Goal: Book appointment/travel/reservation

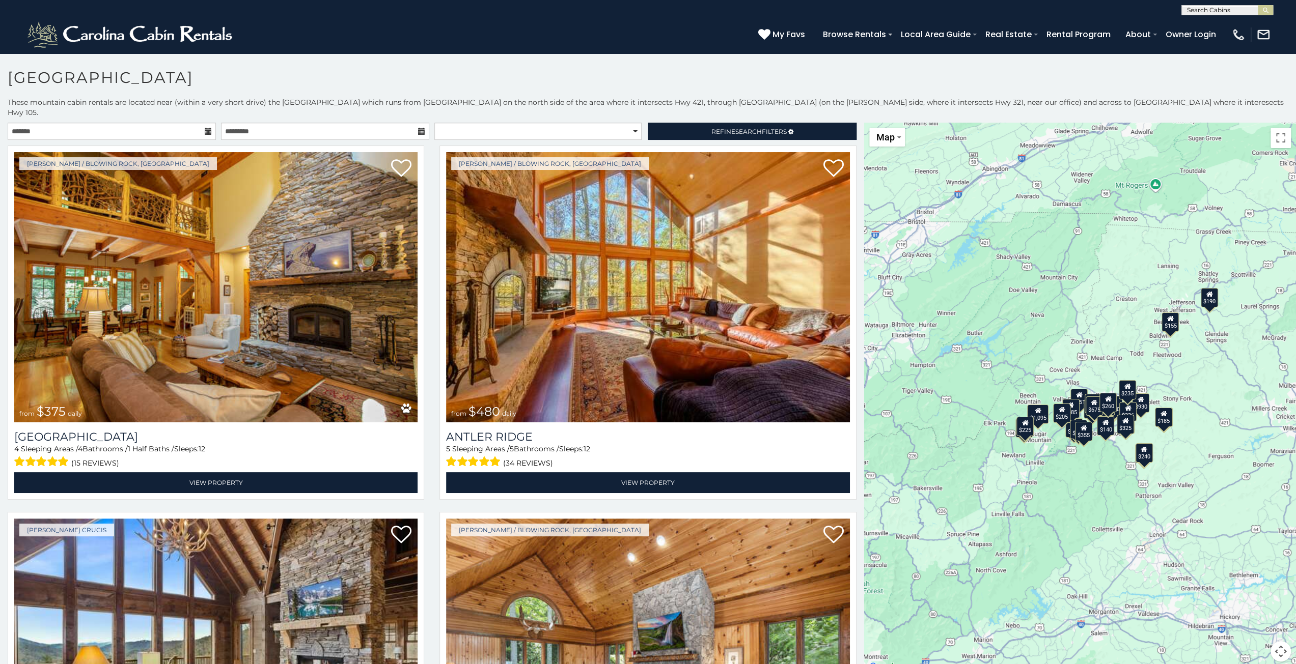
drag, startPoint x: 1066, startPoint y: 358, endPoint x: 1007, endPoint y: 374, distance: 61.7
click at [1007, 374] on div "$375 $480 $451 $315 $695 $380 $930 $325 $1,095 $315 $355 $485 $395 $350 $355 $6…" at bounding box center [1080, 398] width 432 height 551
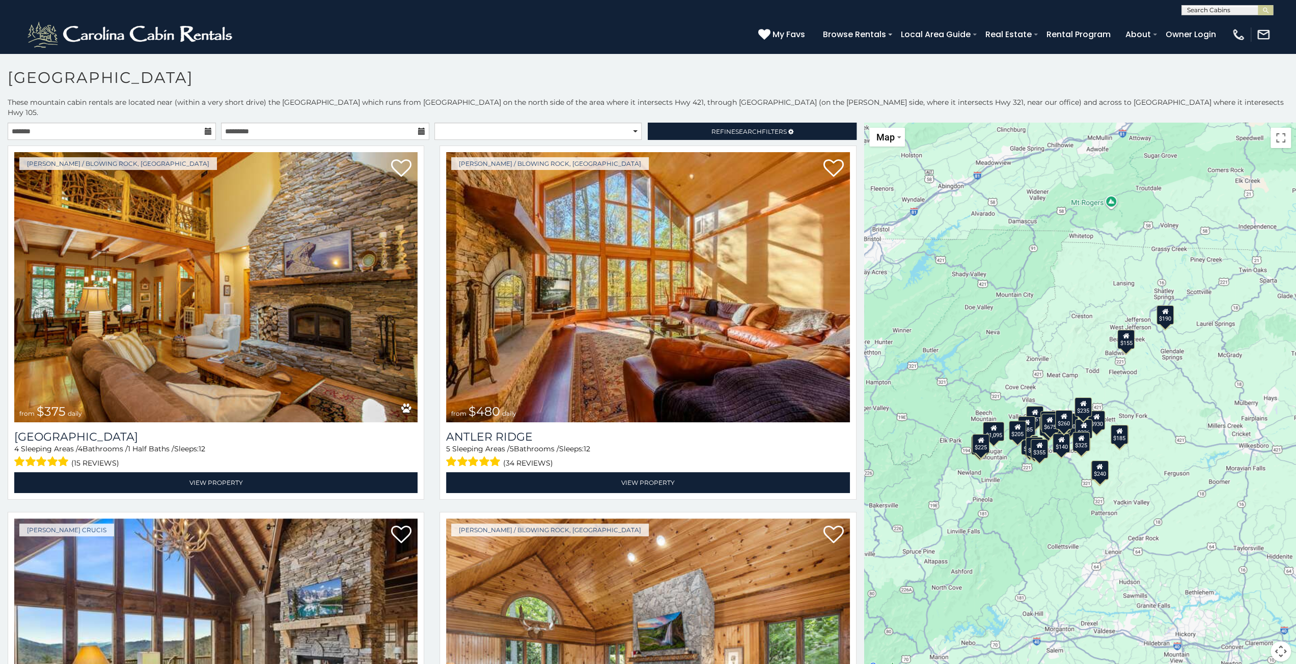
drag, startPoint x: 1107, startPoint y: 366, endPoint x: 1061, endPoint y: 383, distance: 48.5
click at [1061, 383] on div "$375 $480 $451 $315 $695 $380 $930 $325 $1,095 $315 $355 $485 $395 $350 $355 $6…" at bounding box center [1080, 398] width 432 height 551
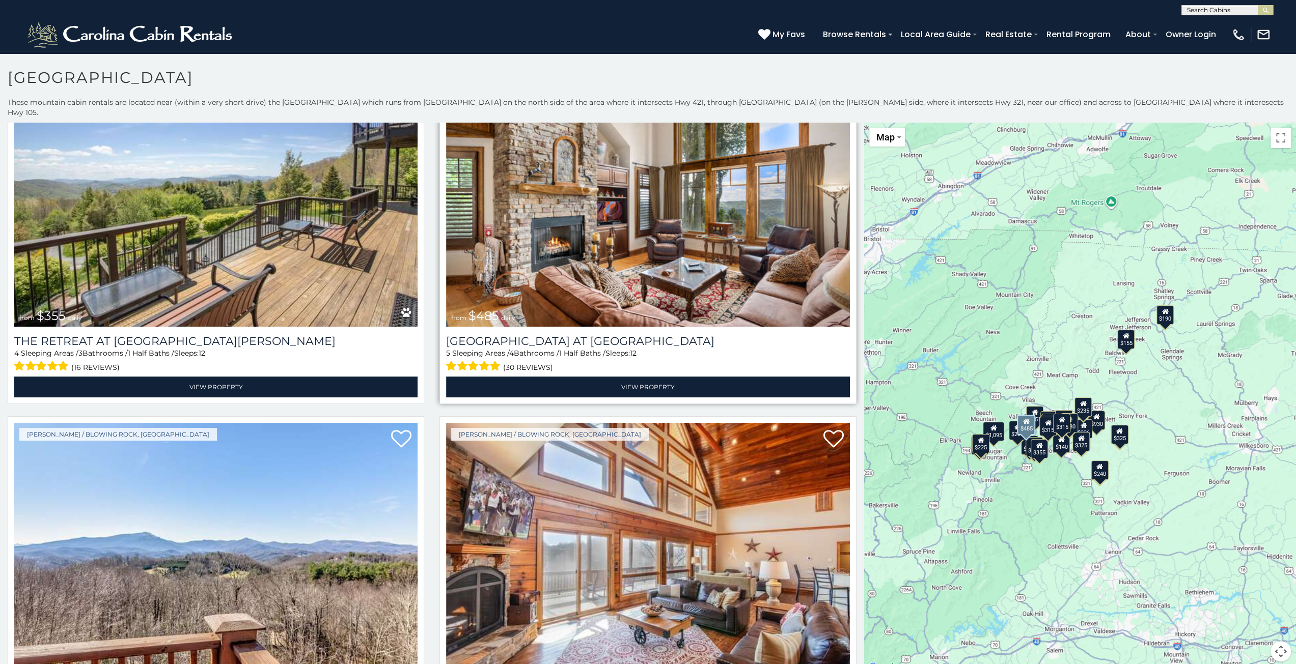
scroll to position [1934, 0]
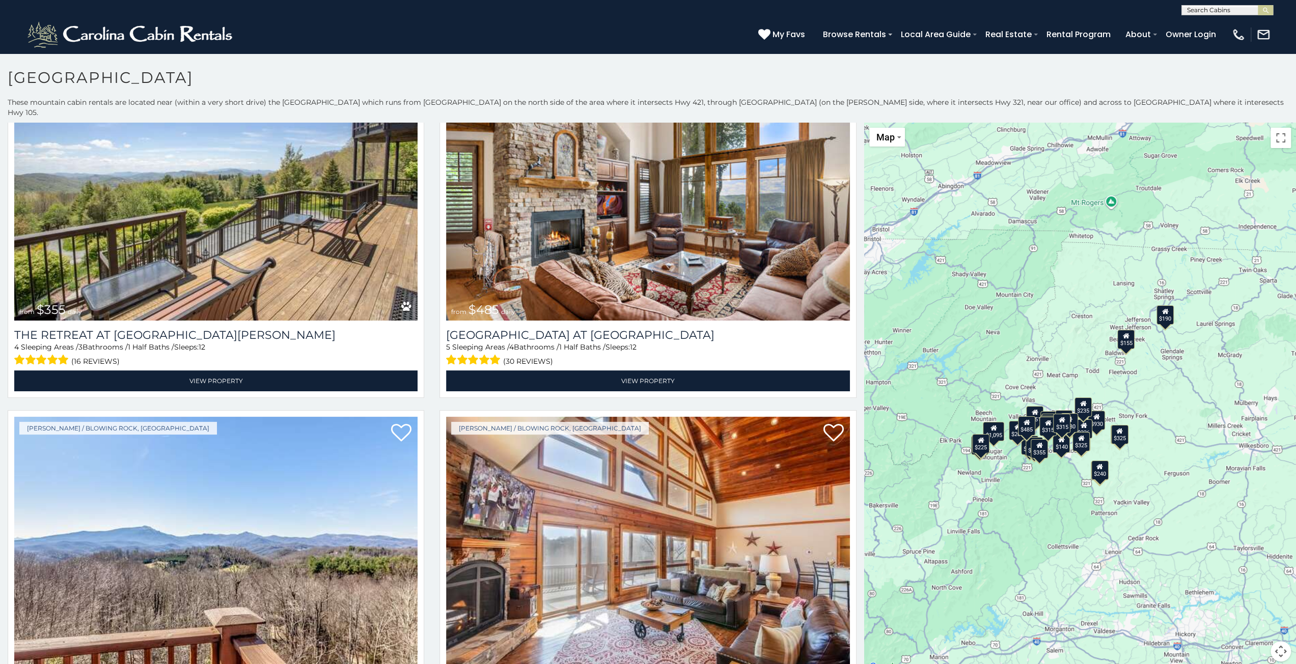
click at [982, 321] on div "$375 $480 $451 $315 $695 $380 $930 $325 $1,095 $315 $355 $485 $395 $350 $355 $6…" at bounding box center [1080, 398] width 432 height 551
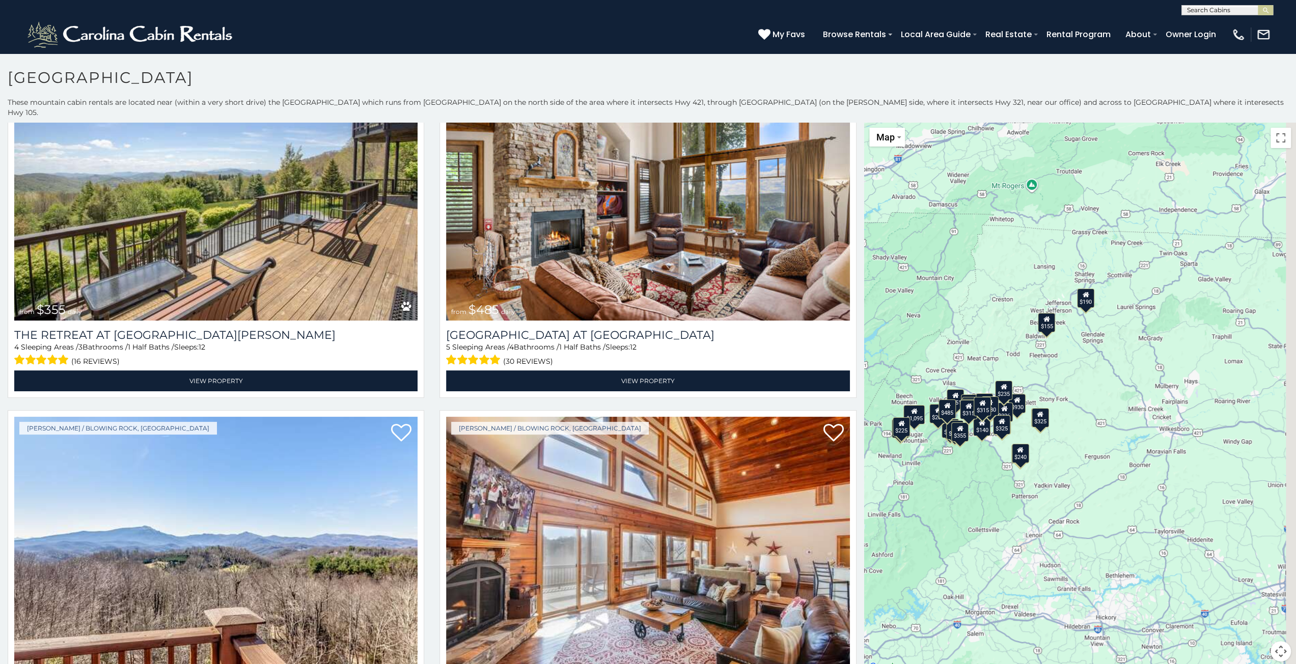
drag, startPoint x: 905, startPoint y: 305, endPoint x: 866, endPoint y: 297, distance: 39.0
click at [866, 297] on div "$375 $480 $451 $315 $695 $380 $930 $325 $1,095 $315 $355 $485 $395 $350 $355 $6…" at bounding box center [1080, 398] width 432 height 551
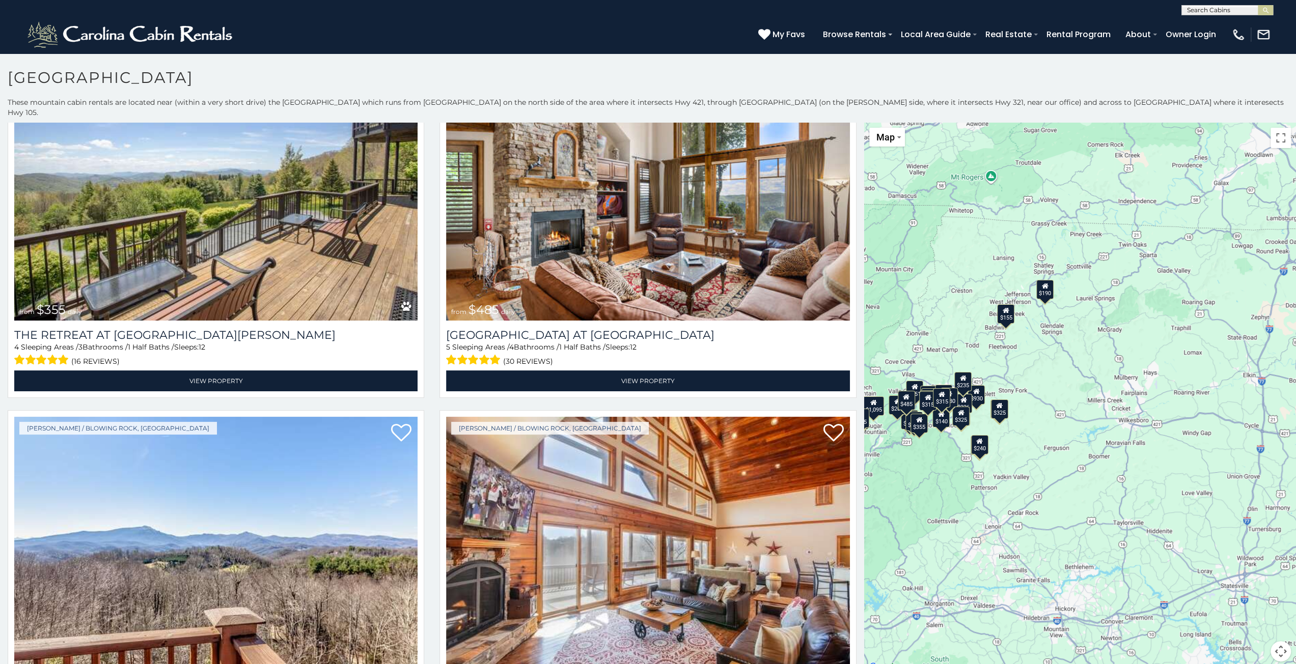
click at [997, 338] on div "$375 $480 $451 $315 $695 $380 $930 $325 $1,095 $315 $355 $485 $395 $350 $355 $6…" at bounding box center [1080, 398] width 432 height 551
click at [997, 339] on div "$375 $480 $451 $315 $695 $380 $930 $325 $1,095 $315 $355 $485 $395 $350 $355 $6…" at bounding box center [1080, 398] width 432 height 551
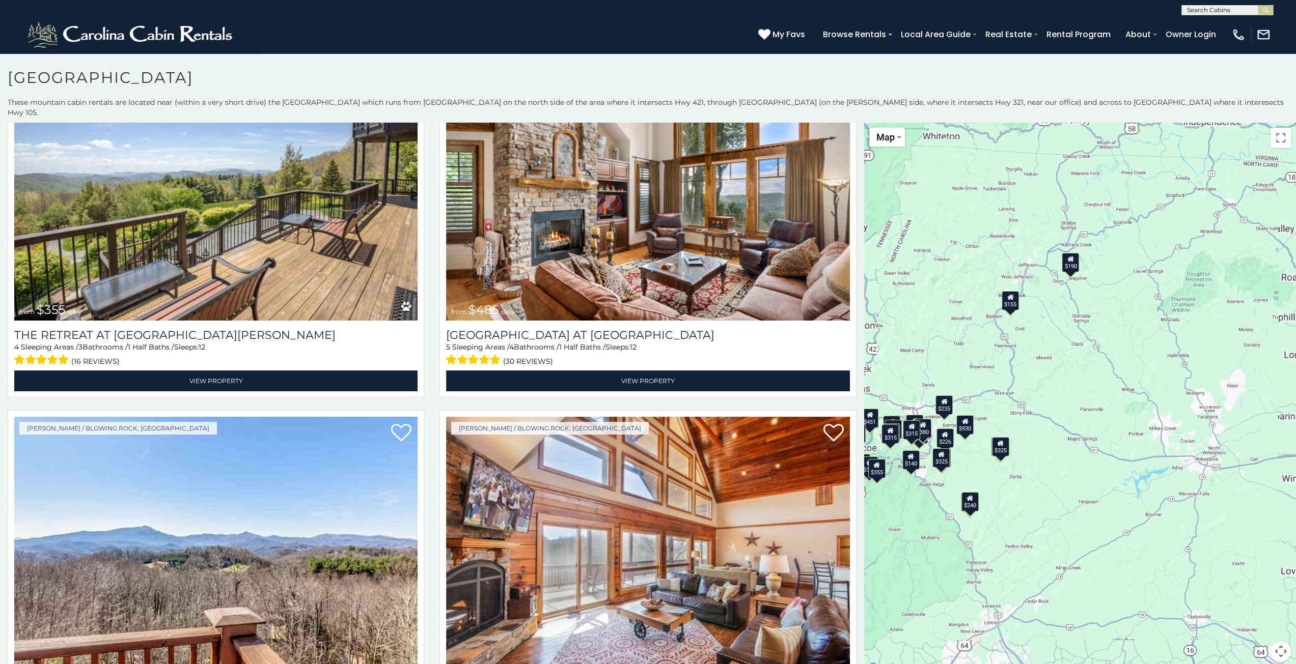
click at [997, 339] on div "$375 $480 $451 $315 $695 $380 $930 $325 $1,095 $315 $355 $485 $395 $350 $355 $6…" at bounding box center [1080, 398] width 432 height 551
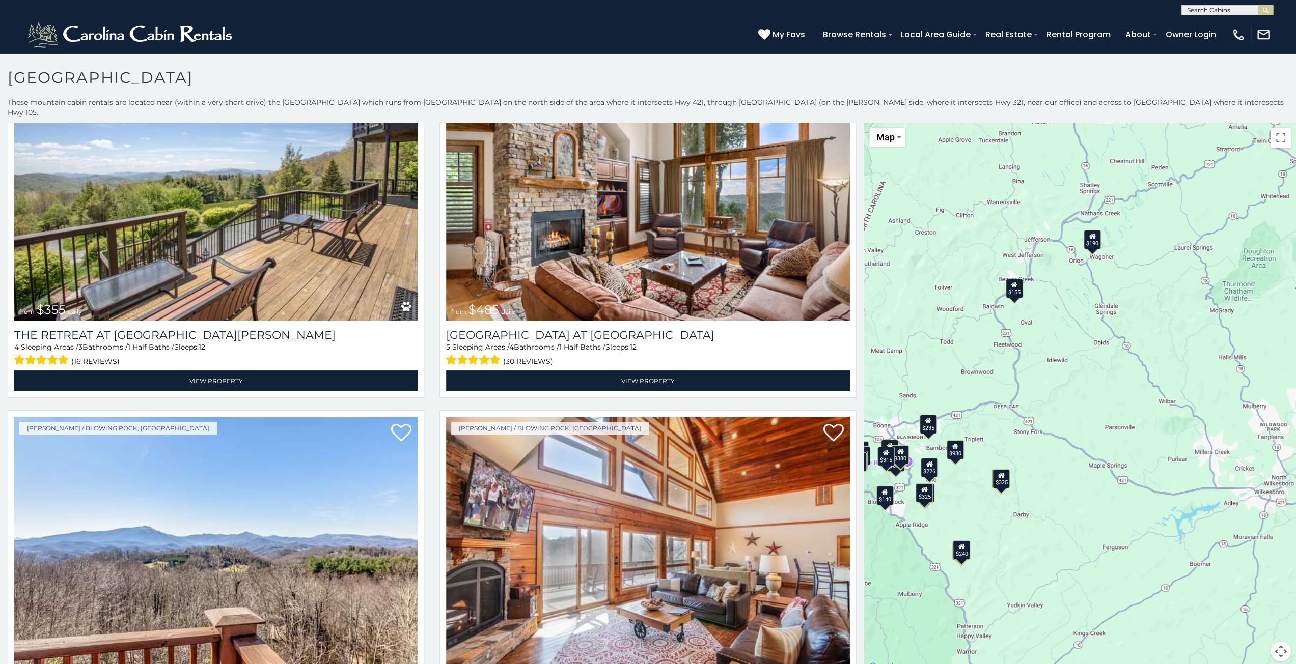
click at [981, 350] on div "$375 $480 $451 $315 $695 $380 $930 $325 $1,095 $315 $355 $485 $395 $350 $355 $6…" at bounding box center [1080, 398] width 432 height 551
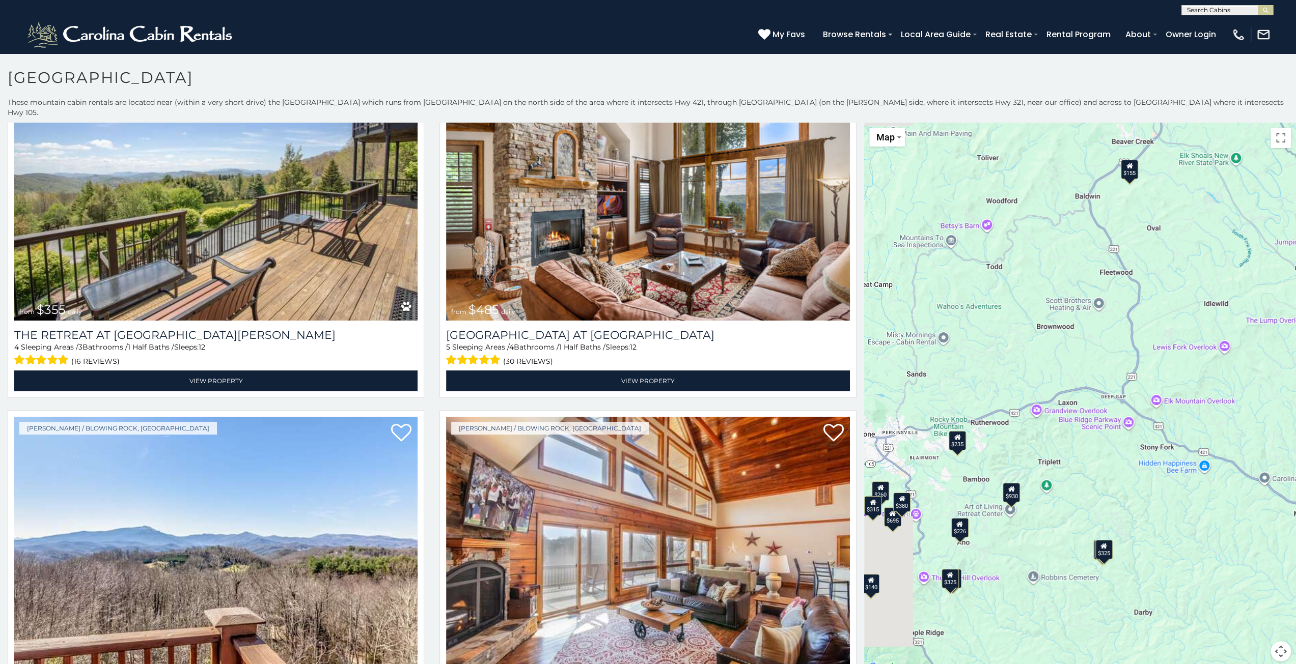
drag, startPoint x: 927, startPoint y: 388, endPoint x: 1031, endPoint y: 320, distance: 124.7
click at [1026, 323] on div "$375 $480 $451 $315 $695 $380 $930 $325 $1,095 $315 $355 $485 $395 $350 $355 $6…" at bounding box center [1080, 398] width 432 height 551
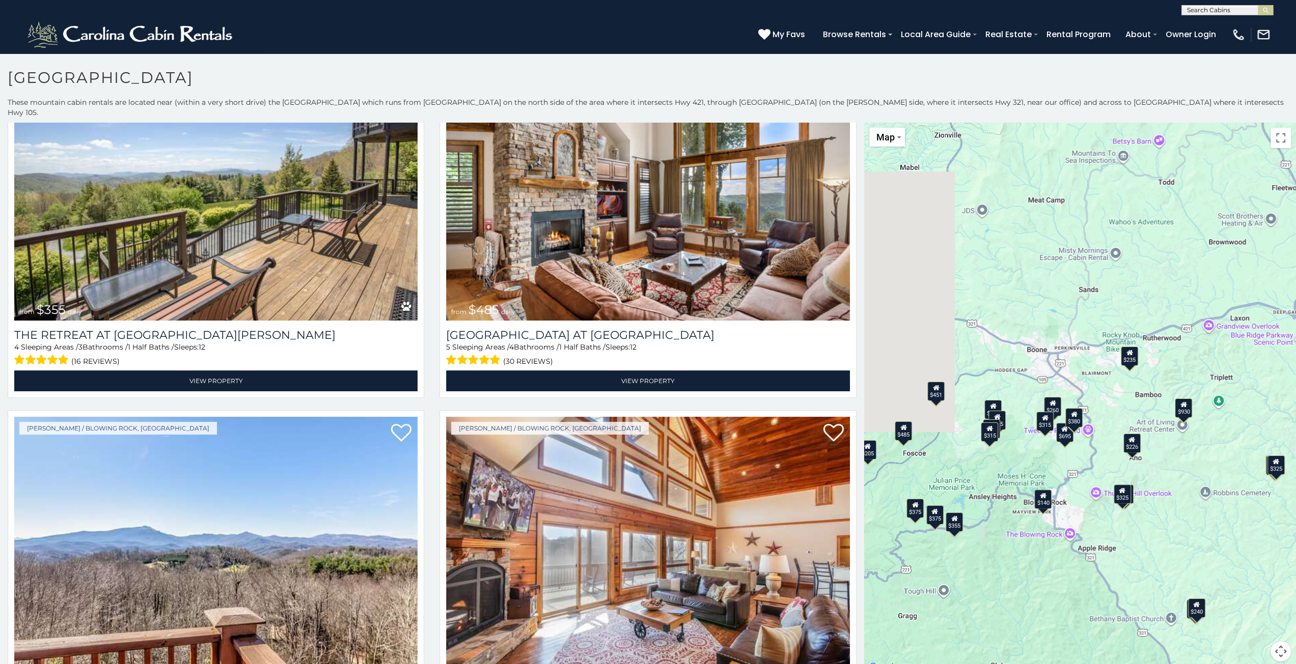
drag, startPoint x: 979, startPoint y: 346, endPoint x: 1128, endPoint y: 278, distance: 163.1
click at [1123, 279] on div "$375 $480 $451 $315 $695 $380 $930 $325 $1,095 $315 $355 $485 $395 $350 $355 $6…" at bounding box center [1080, 398] width 432 height 551
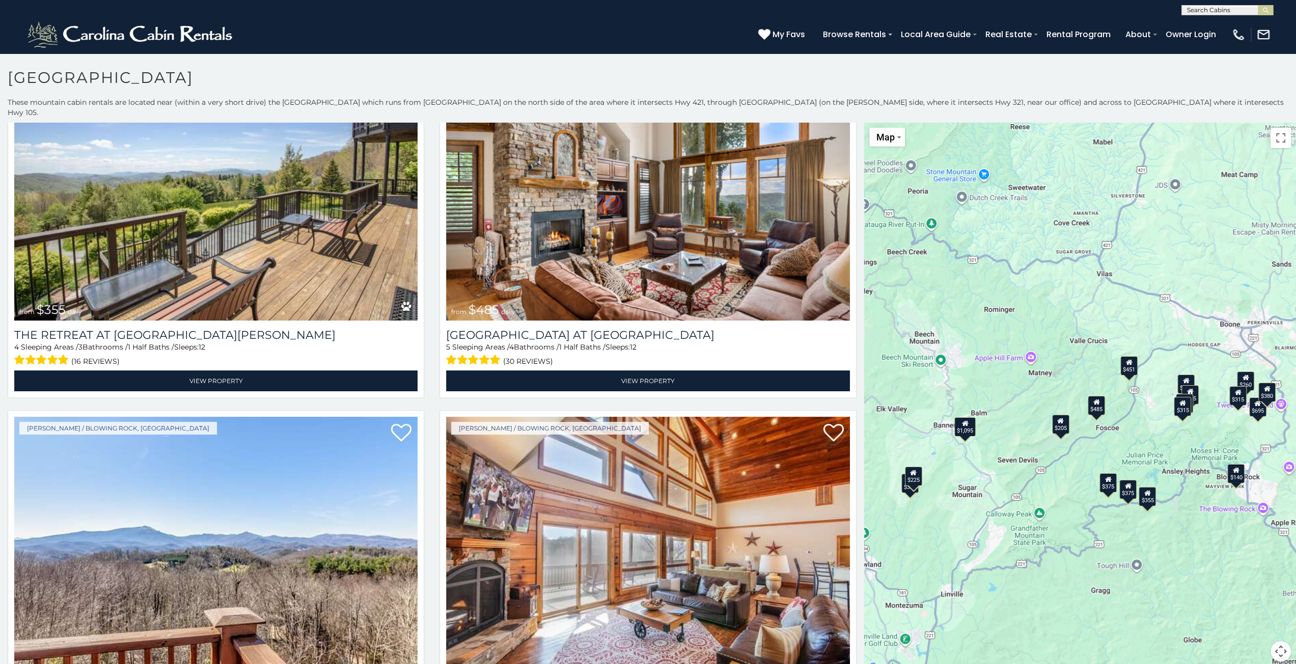
drag, startPoint x: 995, startPoint y: 299, endPoint x: 1046, endPoint y: 330, distance: 59.6
click at [1046, 330] on div "$375 $480 $451 $315 $695 $380 $930 $325 $1,095 $315 $355 $485 $395 $350 $355 $6…" at bounding box center [1080, 398] width 432 height 551
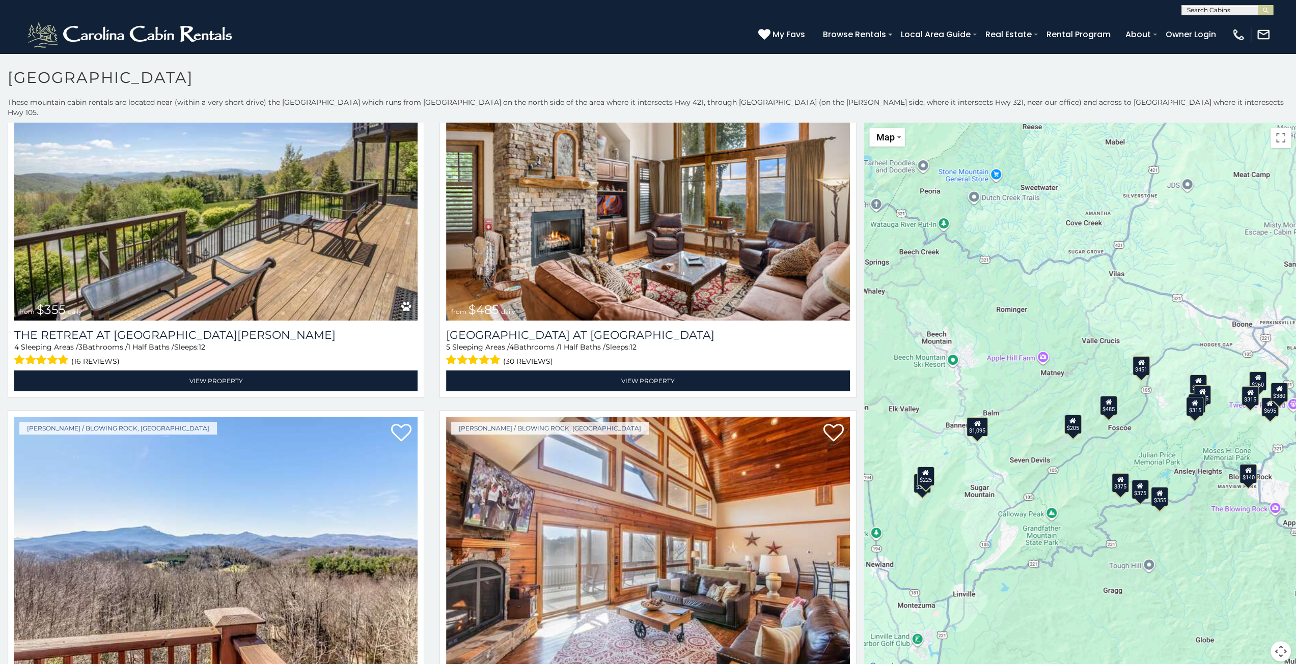
click at [980, 424] on div "$1,095" at bounding box center [976, 426] width 21 height 19
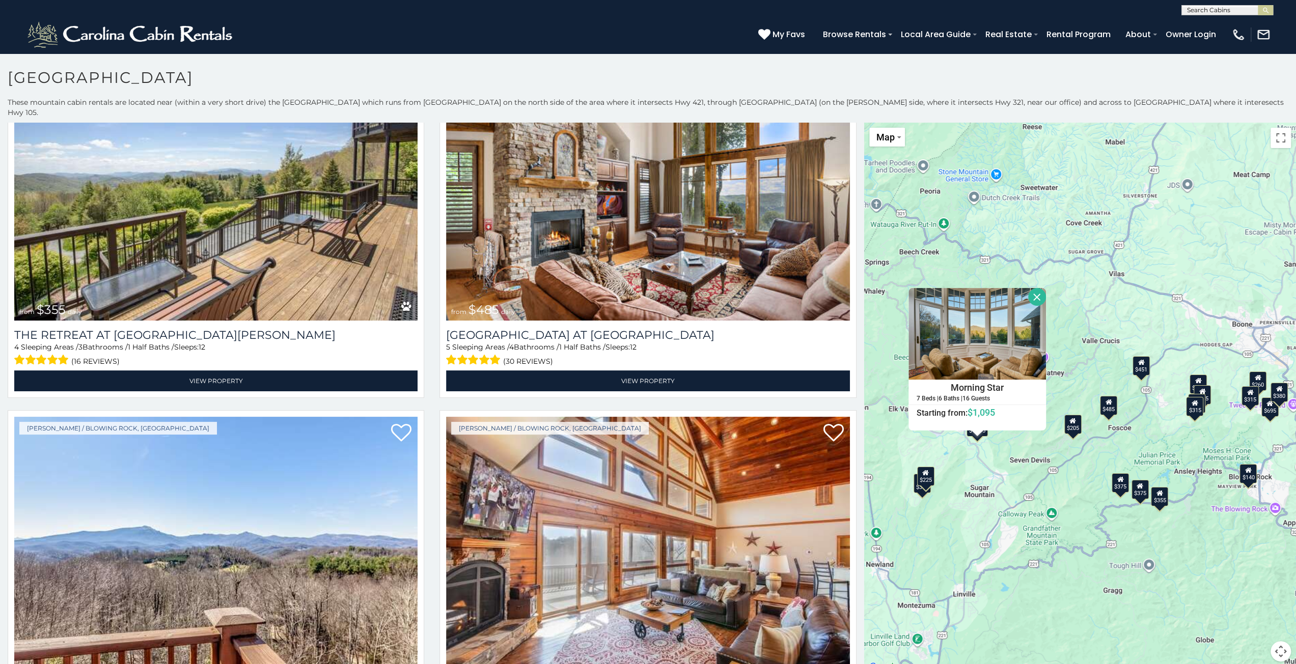
click at [1089, 341] on div "$375 $480 $451 $315 $695 $380 $930 $325 $1,095 $315 $355 $485 $395 $350 $355 $6…" at bounding box center [1080, 398] width 432 height 551
